Goal: Task Accomplishment & Management: Complete application form

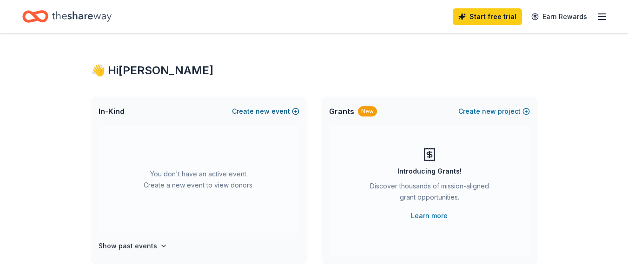
click at [284, 111] on button "Create new event" at bounding box center [265, 111] width 67 height 11
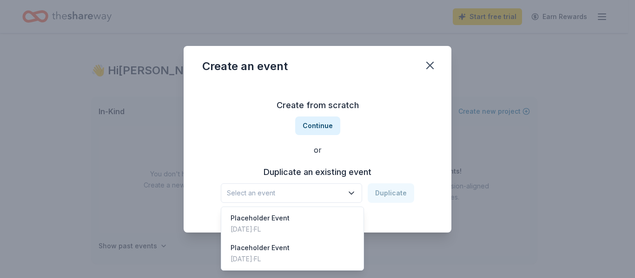
click at [353, 194] on icon "button" at bounding box center [351, 193] width 5 height 2
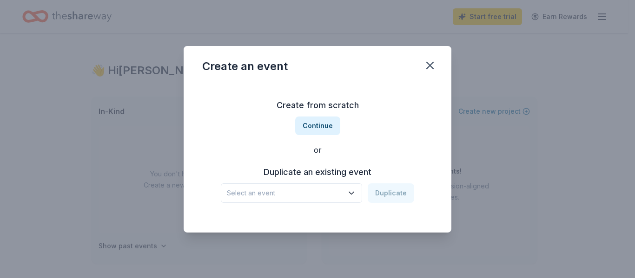
click at [353, 194] on icon "button" at bounding box center [351, 193] width 5 height 2
click at [322, 128] on button "Continue" at bounding box center [317, 126] width 45 height 19
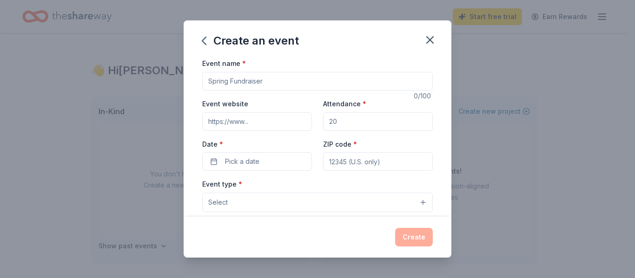
click at [287, 84] on input "Event name *" at bounding box center [317, 81] width 230 height 19
type input "BODM"
click at [373, 124] on input "Attendance *" at bounding box center [378, 121] width 110 height 19
type input "400"
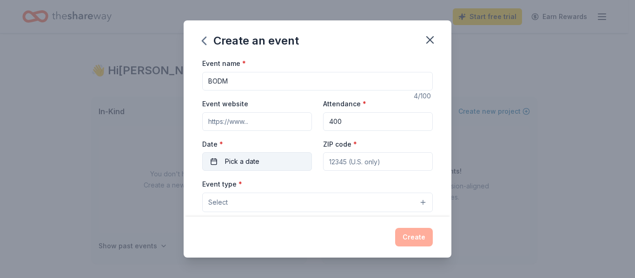
click at [273, 160] on button "Pick a date" at bounding box center [257, 161] width 110 height 19
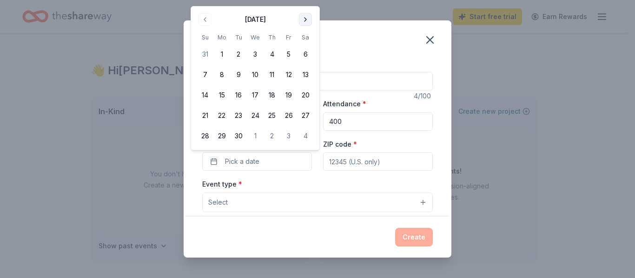
click at [301, 4] on div "Create an event Event name * BODM 4 /100 Event website Attendance * 400 Date * …" at bounding box center [317, 139] width 635 height 278
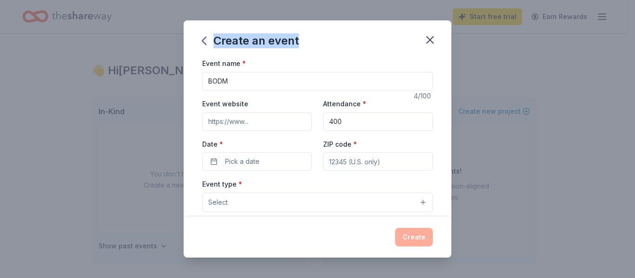
click at [301, 4] on div "Create an event Event name * BODM 4 /100 Event website Attendance * 400 Date * …" at bounding box center [317, 139] width 635 height 278
click at [256, 164] on span "Pick a date" at bounding box center [242, 161] width 34 height 11
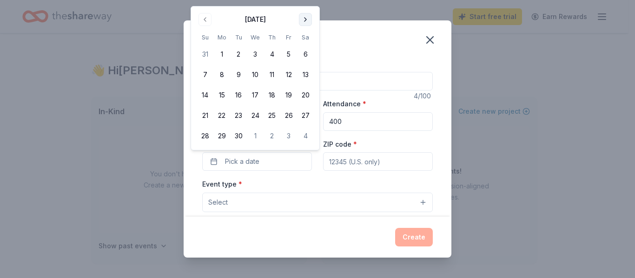
click at [304, 4] on div "Create an event Event name * BODM 4 /100 Event website Attendance * 400 Date * …" at bounding box center [317, 139] width 635 height 278
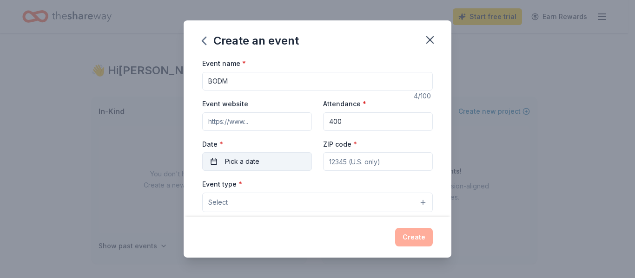
click at [281, 163] on button "Pick a date" at bounding box center [257, 161] width 110 height 19
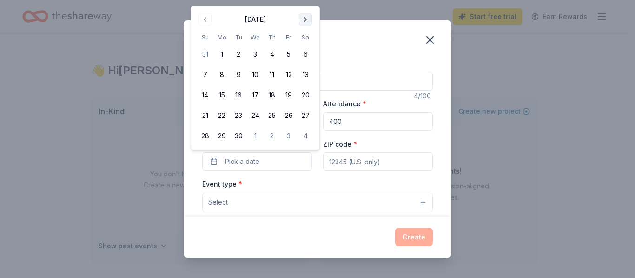
click at [303, 22] on button "Go to next month" at bounding box center [305, 19] width 13 height 13
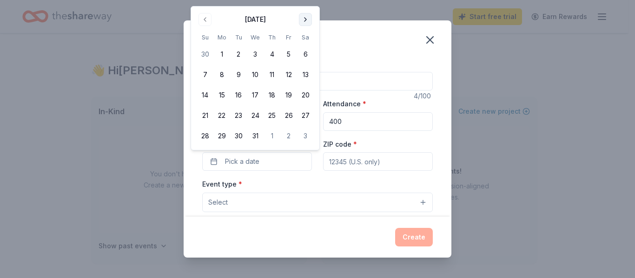
click at [305, 17] on button "Go to next month" at bounding box center [305, 19] width 13 height 13
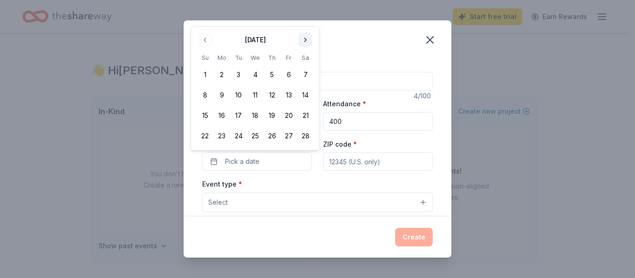
click at [305, 41] on button "Go to next month" at bounding box center [305, 39] width 13 height 13
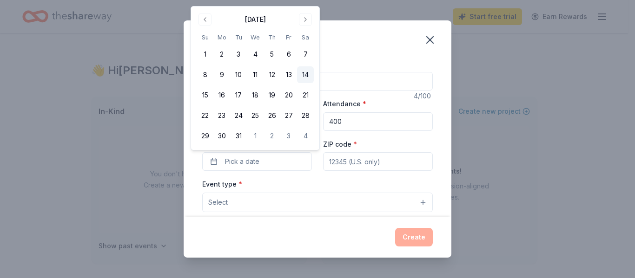
click at [304, 75] on button "14" at bounding box center [305, 74] width 17 height 17
click at [363, 177] on div "Event name * BODM 4 /100 Event website Attendance * 400 Date * 03/14/2026 ZIP c…" at bounding box center [317, 272] width 230 height 429
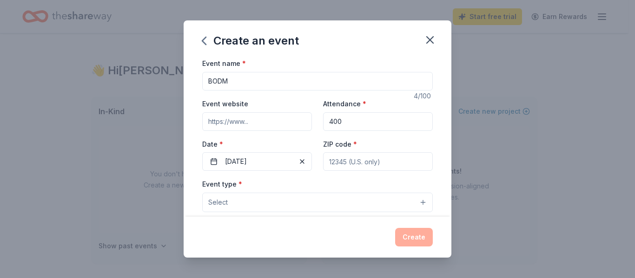
click at [365, 163] on input "ZIP code *" at bounding box center [378, 161] width 110 height 19
type input "33169"
click at [413, 203] on button "Select" at bounding box center [317, 203] width 230 height 20
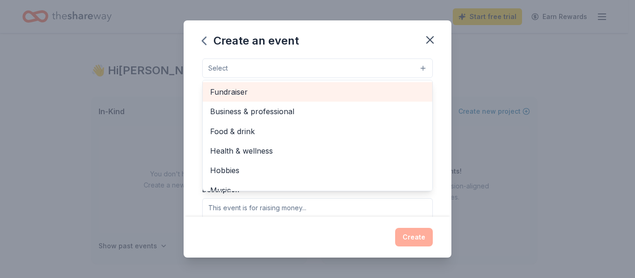
click at [370, 93] on span "Fundraiser" at bounding box center [317, 92] width 215 height 12
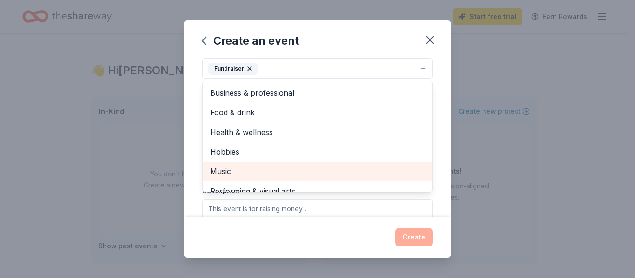
click at [360, 167] on span "Music" at bounding box center [317, 171] width 215 height 12
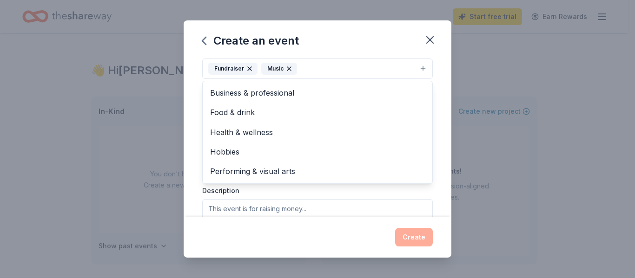
click at [439, 126] on div "Event name * BODM 4 /100 Event website Attendance * 400 Date * 03/14/2026 ZIP c…" at bounding box center [317, 137] width 268 height 159
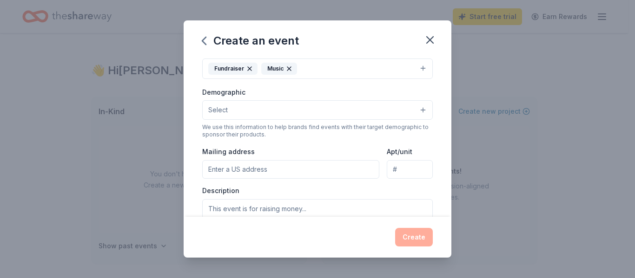
click at [412, 107] on button "Select" at bounding box center [317, 110] width 230 height 20
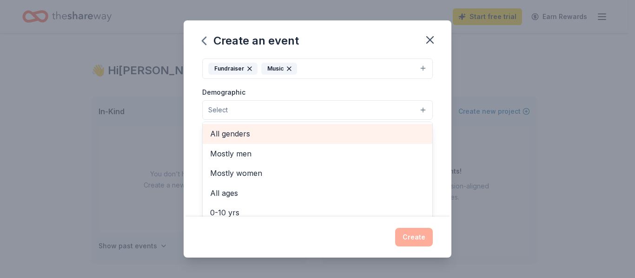
click at [395, 127] on div "All genders" at bounding box center [317, 134] width 229 height 20
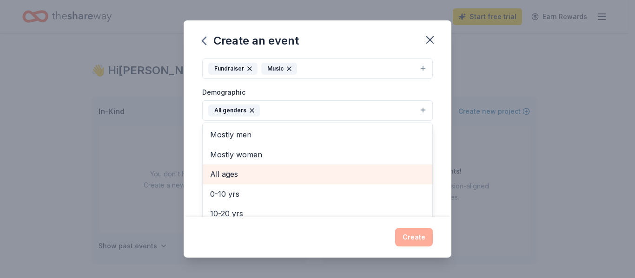
click at [384, 171] on span "All ages" at bounding box center [317, 174] width 215 height 12
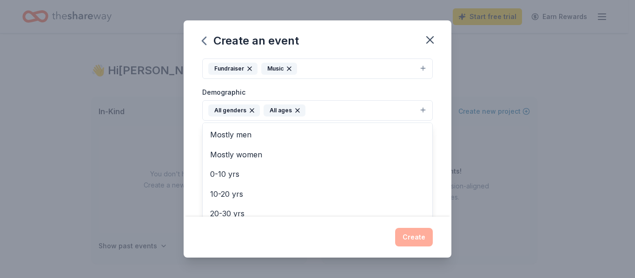
click at [435, 144] on div "Event name * BODM 4 /100 Event website Attendance * 400 Date * 03/14/2026 ZIP c…" at bounding box center [317, 137] width 268 height 159
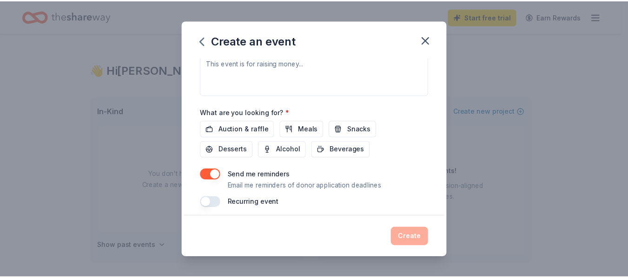
scroll to position [285, 0]
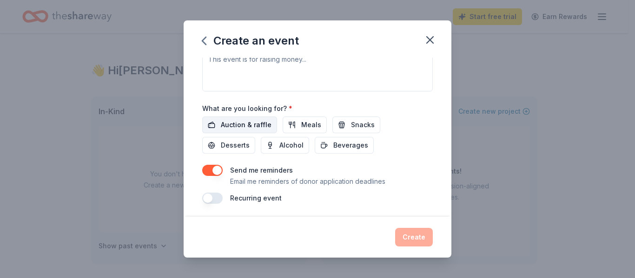
click at [251, 123] on span "Auction & raffle" at bounding box center [246, 124] width 51 height 11
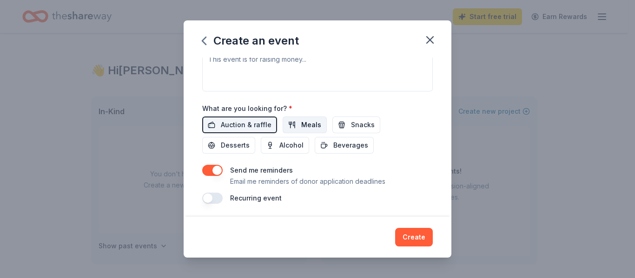
click at [301, 125] on span "Meals" at bounding box center [311, 124] width 20 height 11
click at [292, 143] on span "Alcohol" at bounding box center [291, 145] width 24 height 11
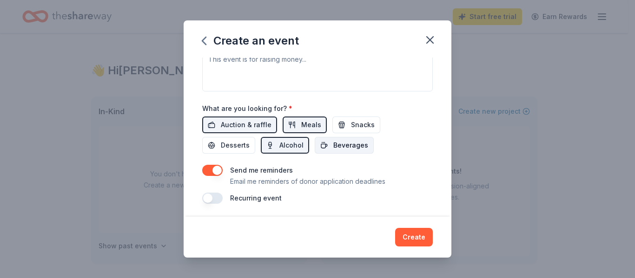
click at [333, 147] on span "Beverages" at bounding box center [350, 145] width 35 height 11
click at [343, 128] on button "Snacks" at bounding box center [356, 125] width 48 height 17
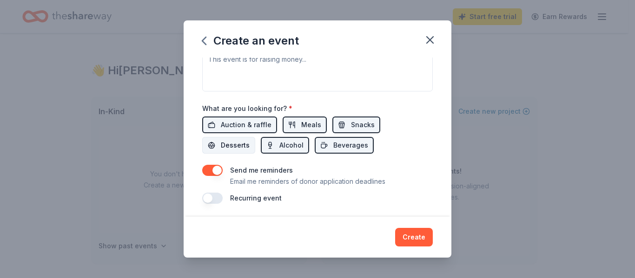
click at [235, 145] on span "Desserts" at bounding box center [235, 145] width 29 height 11
click at [341, 125] on button "Snacks" at bounding box center [356, 125] width 48 height 17
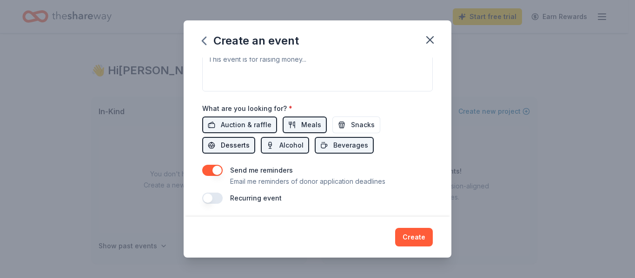
click at [237, 146] on span "Desserts" at bounding box center [235, 145] width 29 height 11
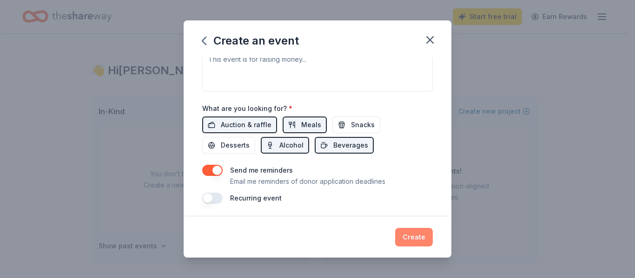
click at [411, 233] on button "Create" at bounding box center [414, 237] width 38 height 19
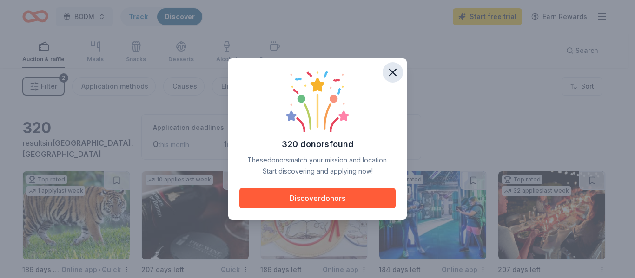
click at [391, 74] on icon "button" at bounding box center [392, 72] width 7 height 7
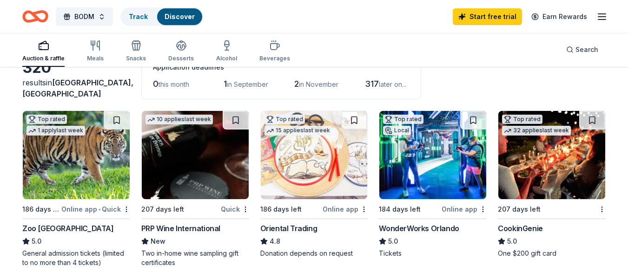
scroll to position [69, 0]
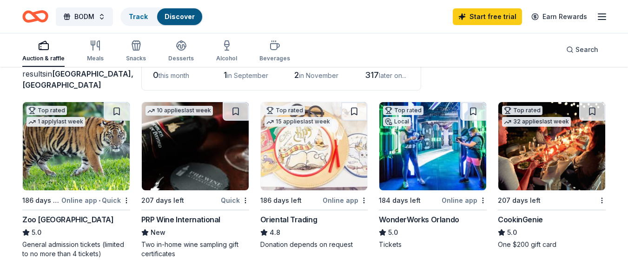
click at [211, 150] on img at bounding box center [195, 146] width 107 height 88
click at [597, 15] on icon "button" at bounding box center [601, 16] width 11 height 11
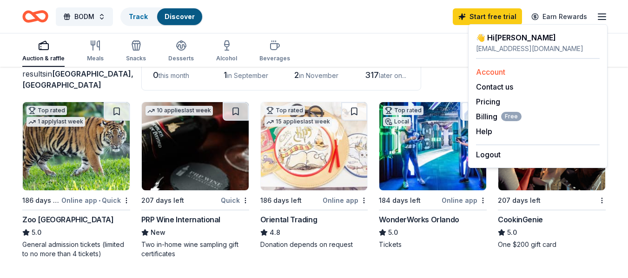
click at [497, 72] on link "Account" at bounding box center [490, 71] width 29 height 9
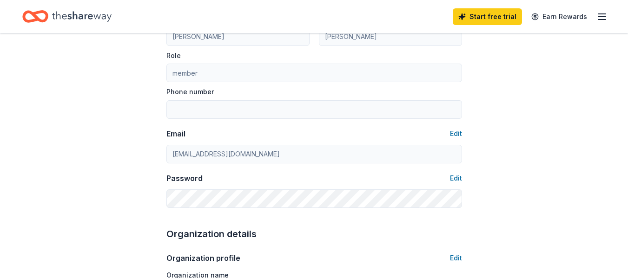
scroll to position [243, 0]
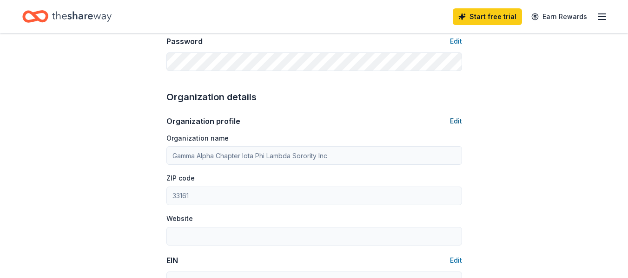
click at [453, 122] on button "Edit" at bounding box center [456, 121] width 12 height 11
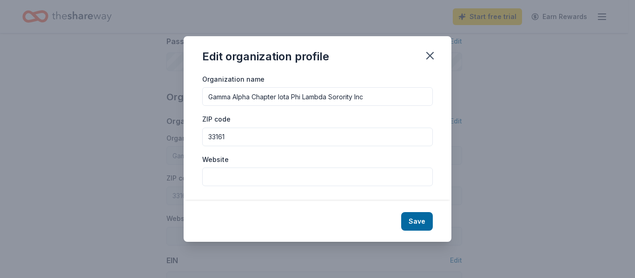
click at [388, 100] on input "Gamma Alpha Chapter Iota Phi Lambda Sorority Inc" at bounding box center [317, 96] width 230 height 19
type input "G"
click at [426, 219] on button "Save" at bounding box center [417, 221] width 32 height 19
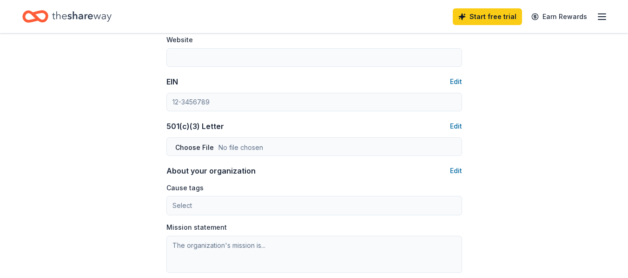
scroll to position [423, 0]
click at [456, 81] on button "Edit" at bounding box center [456, 80] width 12 height 11
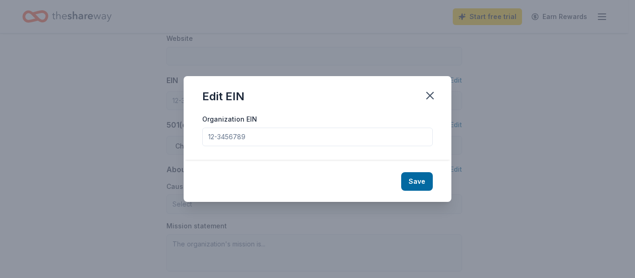
click at [418, 137] on input "Organization EIN" at bounding box center [317, 137] width 230 height 19
click at [427, 98] on icon "button" at bounding box center [429, 95] width 7 height 7
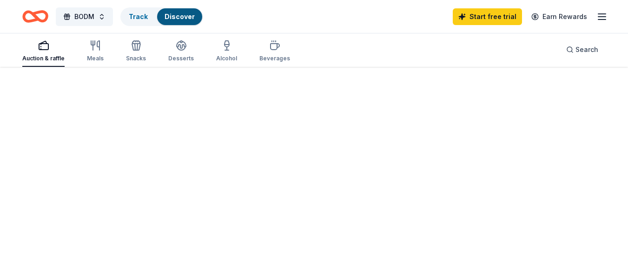
scroll to position [69, 0]
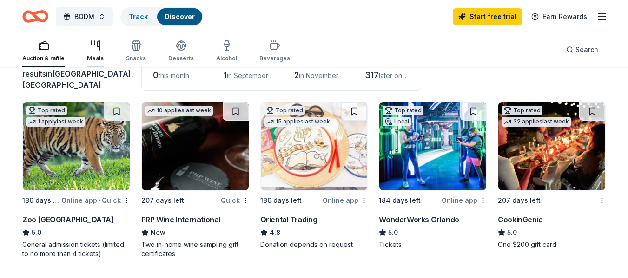
click at [97, 49] on icon "button" at bounding box center [95, 45] width 11 height 11
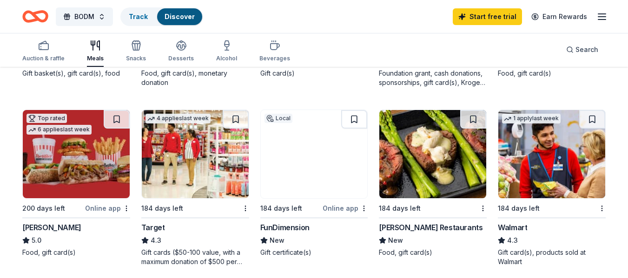
scroll to position [409, 0]
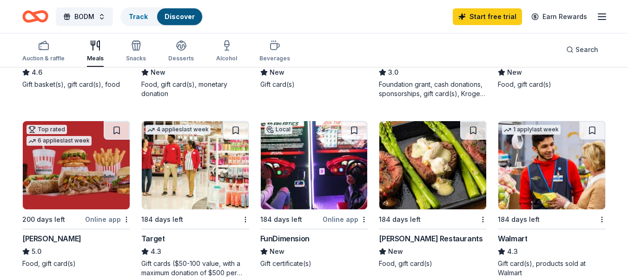
click at [544, 173] on img at bounding box center [551, 165] width 107 height 88
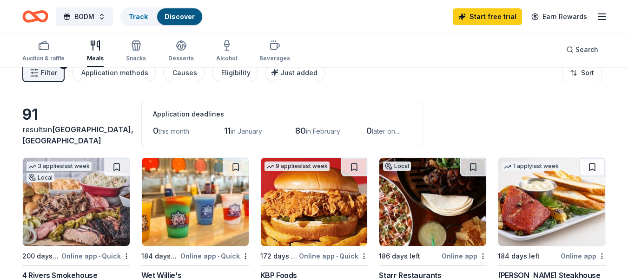
scroll to position [11, 0]
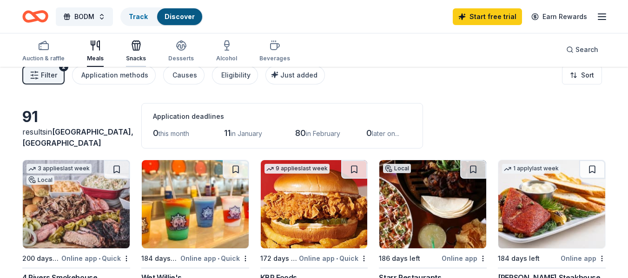
click at [140, 54] on div "Snacks" at bounding box center [136, 51] width 20 height 22
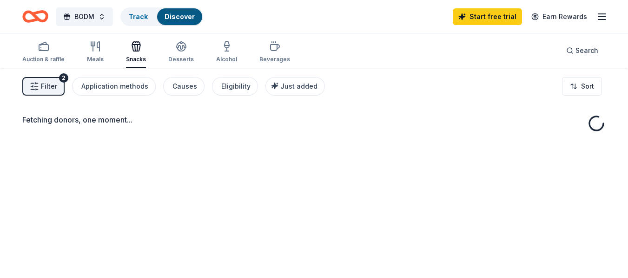
click at [140, 54] on div "Snacks" at bounding box center [136, 52] width 20 height 22
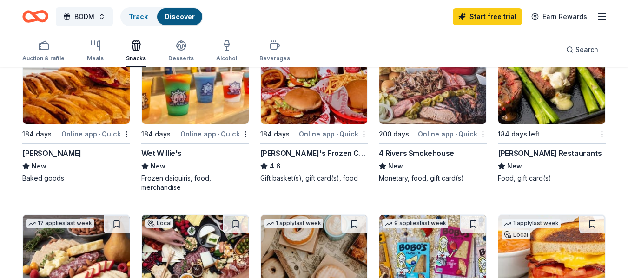
scroll to position [36, 0]
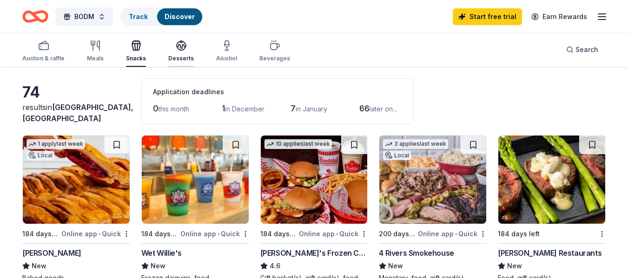
click at [177, 52] on div "Desserts" at bounding box center [181, 51] width 26 height 22
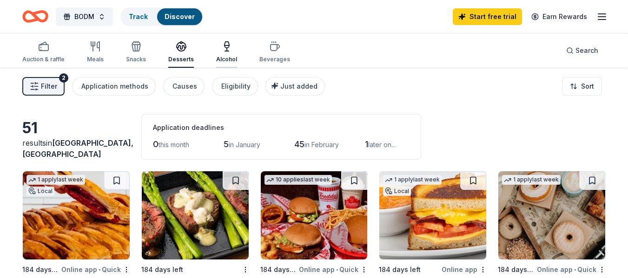
click at [225, 52] on icon "button" at bounding box center [226, 46] width 11 height 11
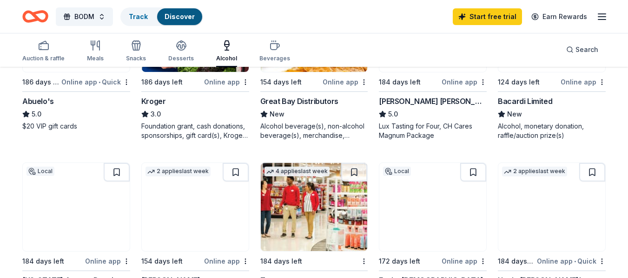
scroll to position [564, 0]
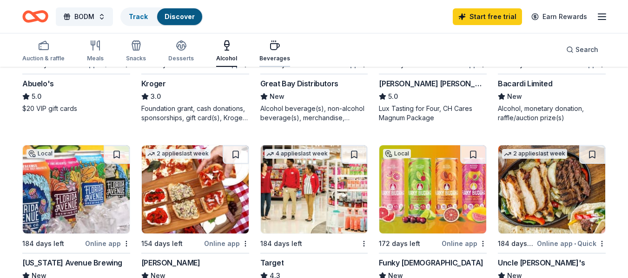
click at [280, 51] on div "button" at bounding box center [274, 45] width 31 height 11
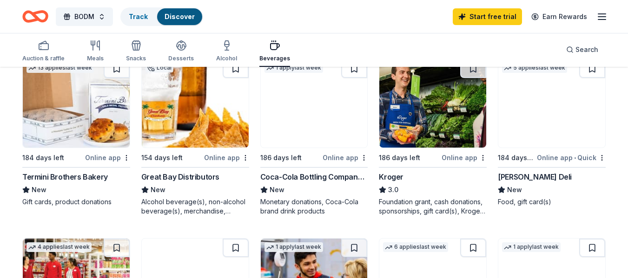
scroll to position [275, 0]
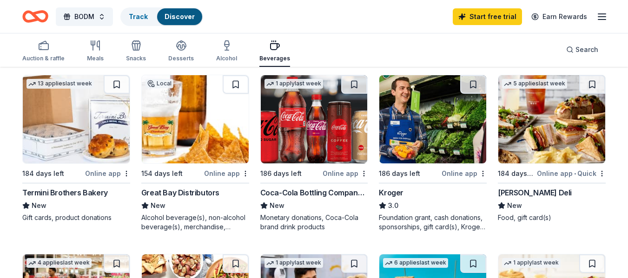
click at [311, 145] on img at bounding box center [314, 119] width 107 height 88
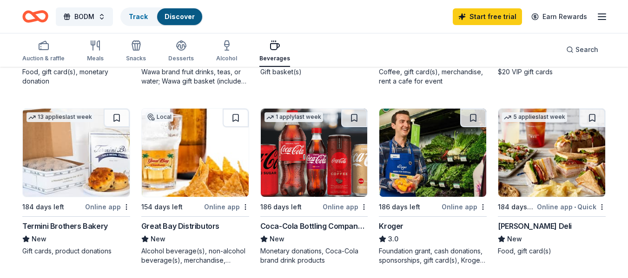
scroll to position [0, 0]
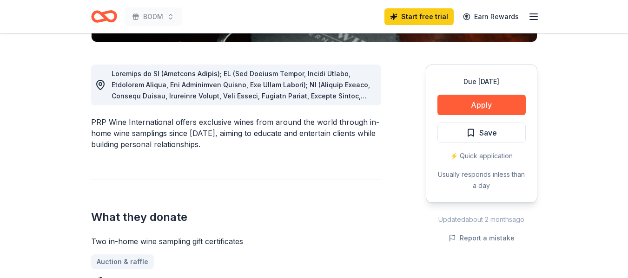
scroll to position [237, 0]
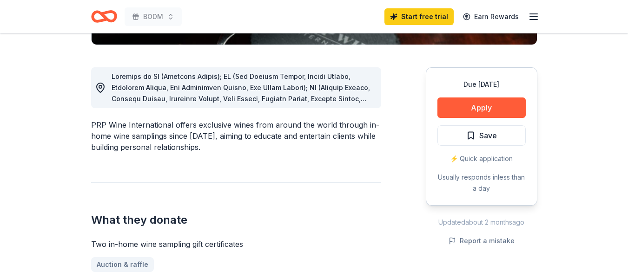
click at [354, 100] on span at bounding box center [242, 204] width 262 height 264
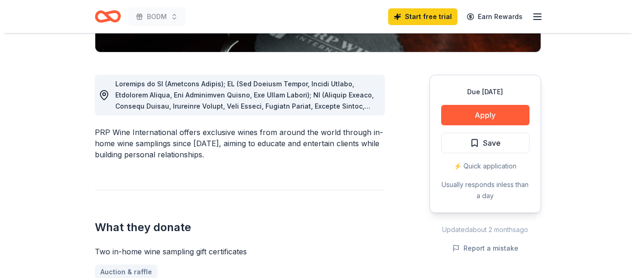
scroll to position [228, 0]
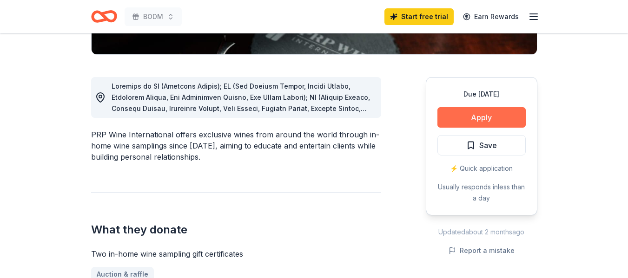
click at [494, 113] on button "Apply" at bounding box center [481, 117] width 88 height 20
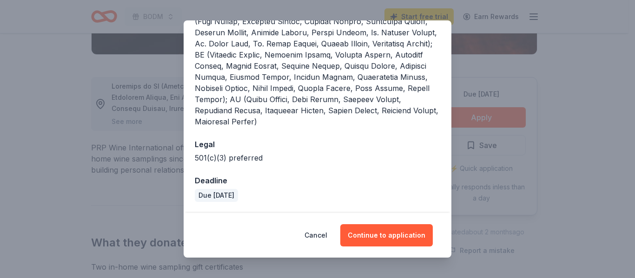
scroll to position [354, 0]
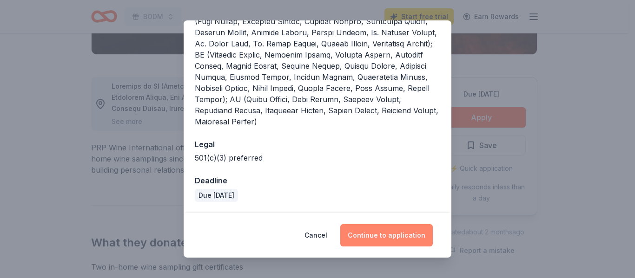
click at [413, 241] on button "Continue to application" at bounding box center [386, 235] width 92 height 22
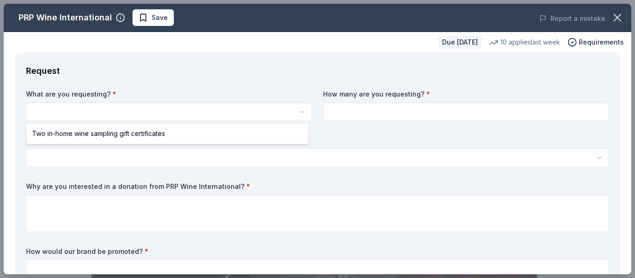
scroll to position [0, 0]
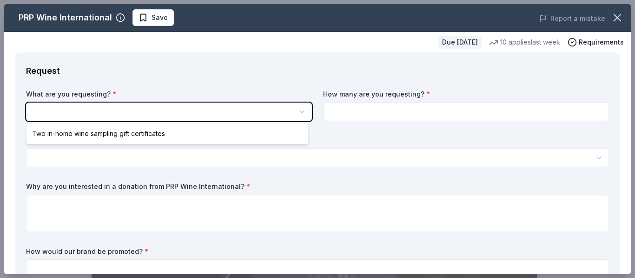
click at [407, 138] on html "BODM Save Apply Due in 207 days Share PRP Wine International New • 2 reviews 10…" at bounding box center [317, 139] width 635 height 278
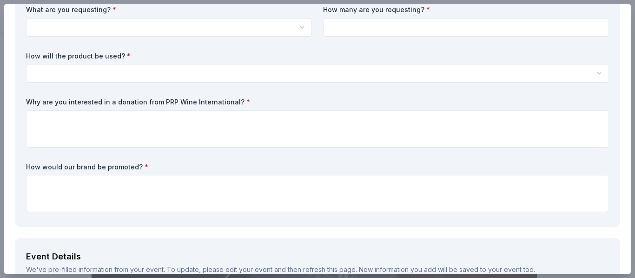
scroll to position [92, 0]
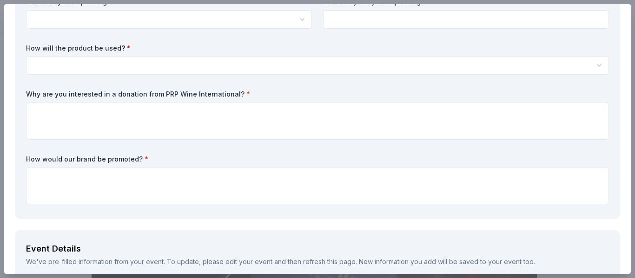
click at [597, 68] on html "BODM Save Apply Due in 207 days Share PRP Wine International New • 2 reviews 10…" at bounding box center [317, 139] width 635 height 278
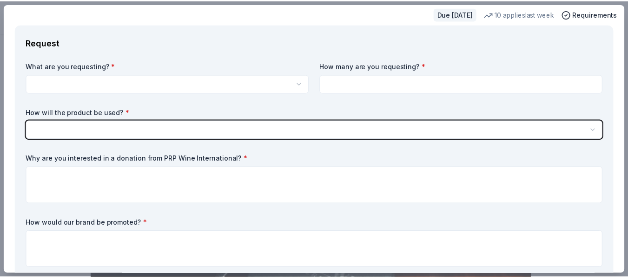
scroll to position [0, 0]
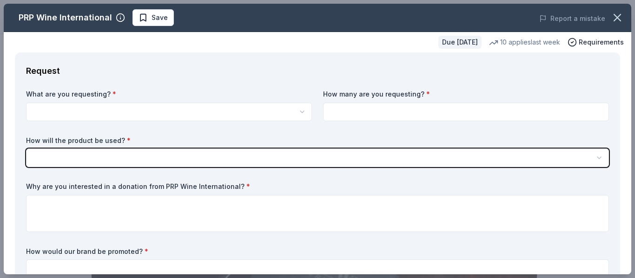
drag, startPoint x: 628, startPoint y: 68, endPoint x: 613, endPoint y: 31, distance: 39.6
click at [613, 31] on html "BODM Save Apply Due in 207 days Share PRP Wine International New • 2 reviews 10…" at bounding box center [317, 139] width 635 height 278
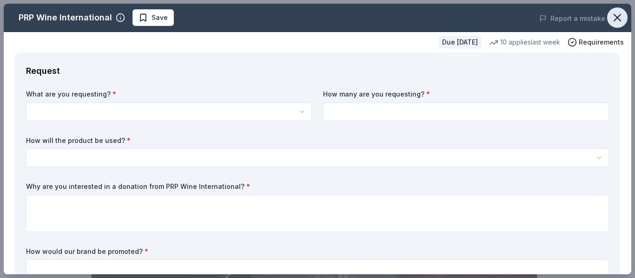
click at [610, 18] on icon "button" at bounding box center [616, 17] width 13 height 13
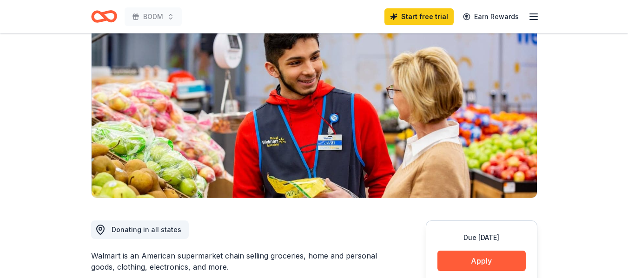
scroll to position [89, 0]
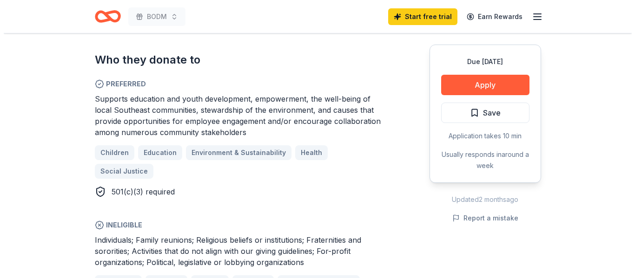
scroll to position [505, 0]
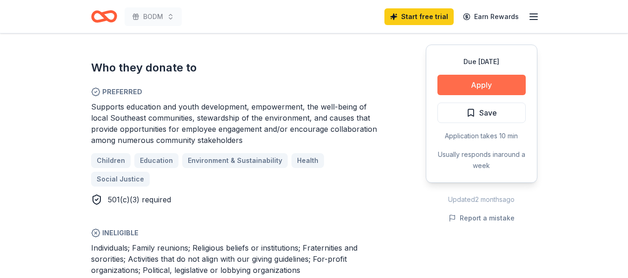
click at [496, 83] on button "Apply" at bounding box center [481, 85] width 88 height 20
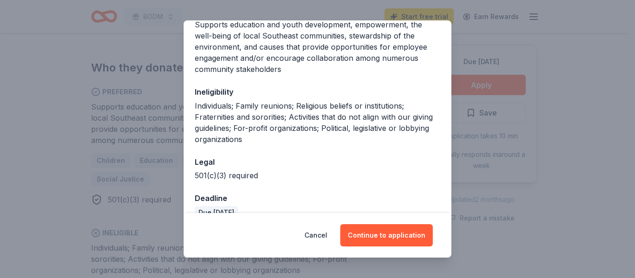
scroll to position [181, 0]
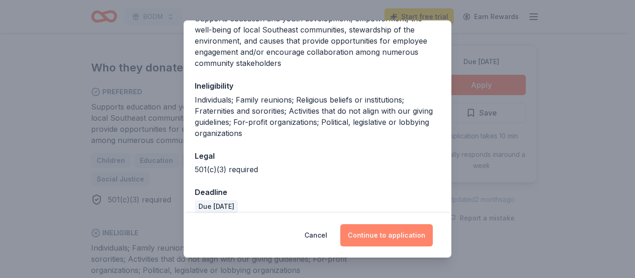
click at [389, 242] on button "Continue to application" at bounding box center [386, 235] width 92 height 22
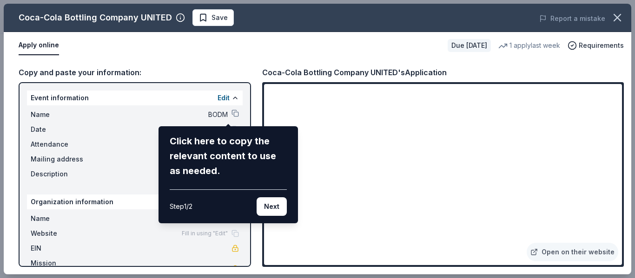
drag, startPoint x: 618, startPoint y: 106, endPoint x: 618, endPoint y: 115, distance: 9.3
click at [618, 115] on div "Coca-Cola Bottling Company UNITED Save Report a mistake Apply online Due [DATE]…" at bounding box center [317, 139] width 627 height 271
drag, startPoint x: 619, startPoint y: 106, endPoint x: 616, endPoint y: 123, distance: 17.0
click at [616, 123] on div "Coca-Cola Bottling Company UNITED Save Report a mistake Apply online Due [DATE]…" at bounding box center [317, 139] width 627 height 271
click at [269, 206] on button "Next" at bounding box center [271, 206] width 30 height 19
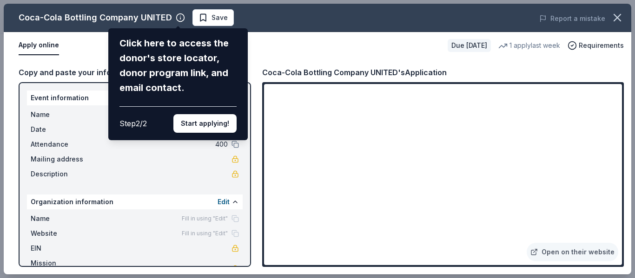
click at [268, 50] on div "Coca-Cola Bottling Company UNITED Click here to access the donor's store locato…" at bounding box center [317, 139] width 627 height 271
click at [221, 119] on button "Start applying!" at bounding box center [204, 123] width 63 height 19
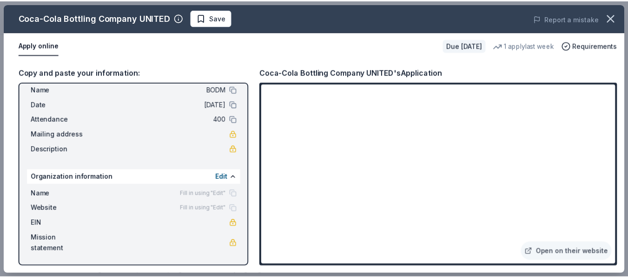
scroll to position [0, 0]
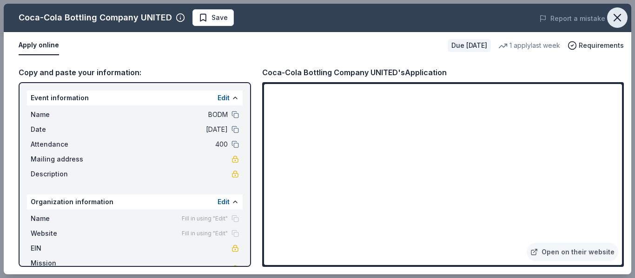
click at [621, 20] on icon "button" at bounding box center [616, 17] width 13 height 13
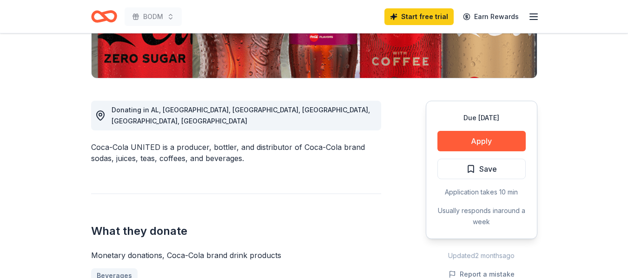
scroll to position [218, 0]
